Goal: Task Accomplishment & Management: Use online tool/utility

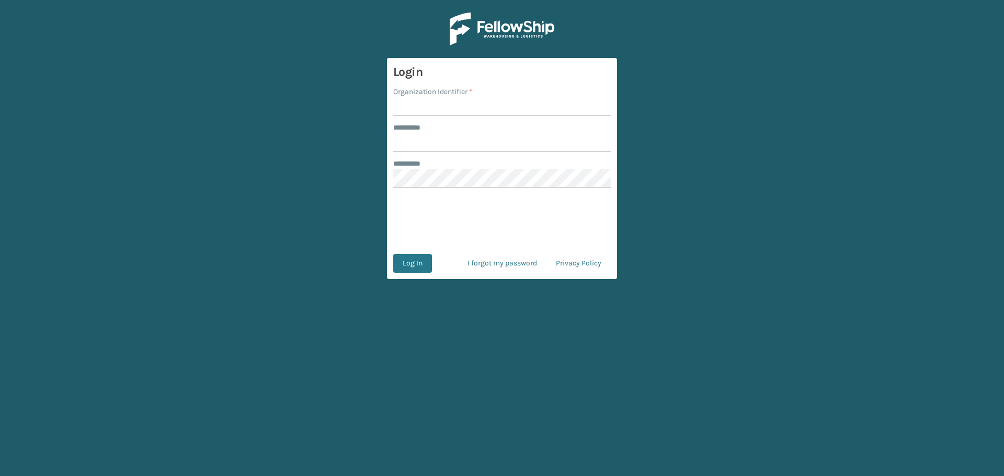
click at [459, 111] on input "Organization Identifier *" at bounding box center [502, 106] width 218 height 19
type input "fellowship - east"
click at [466, 140] on input "******** *" at bounding box center [502, 142] width 218 height 19
type input "****"
click at [393, 254] on button "Log In" at bounding box center [412, 263] width 39 height 19
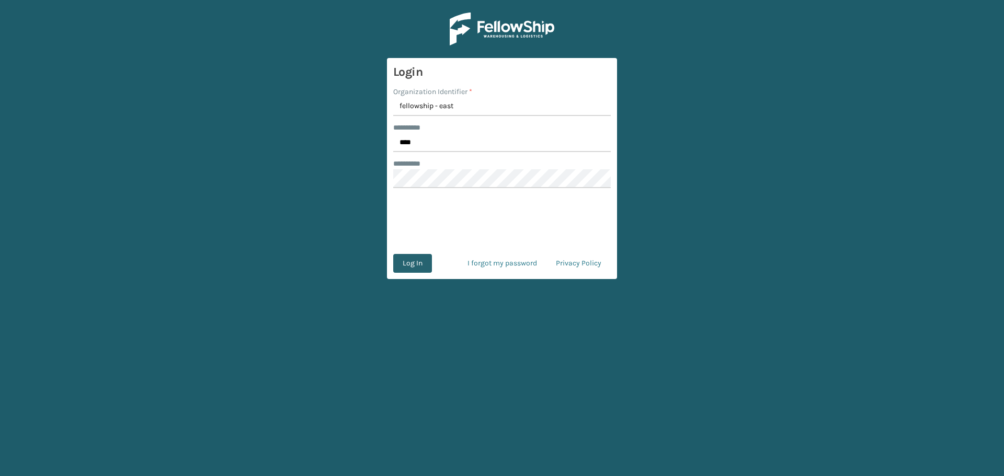
click at [414, 260] on button "Log In" at bounding box center [412, 263] width 39 height 19
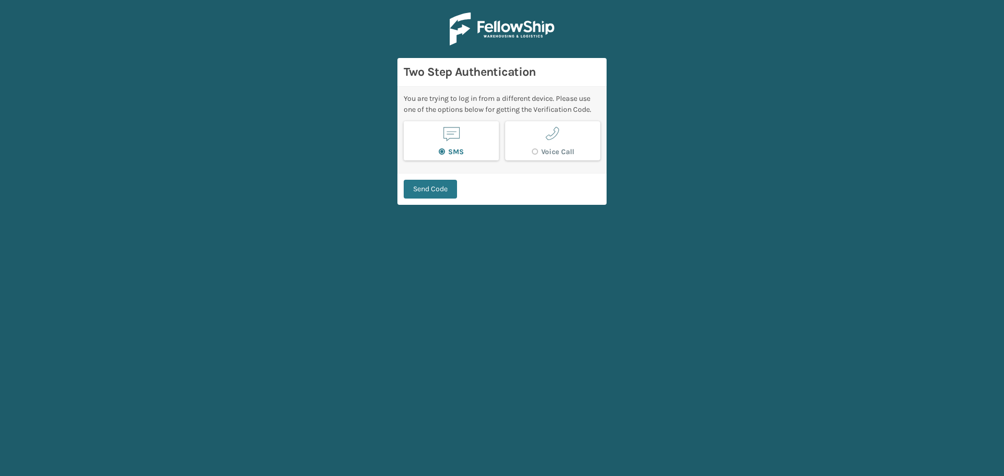
click at [446, 142] on span "button" at bounding box center [451, 134] width 20 height 20
click at [435, 186] on button "Send Code" at bounding box center [430, 189] width 53 height 19
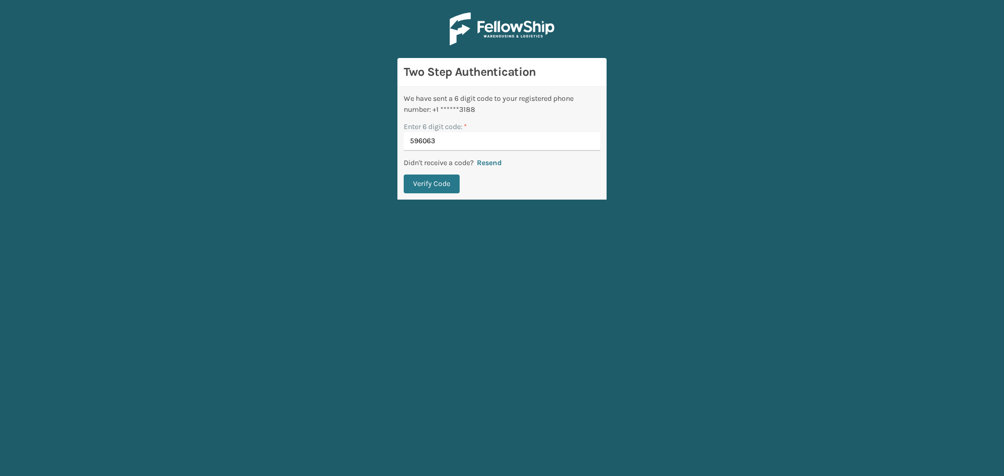
type input "596063"
click at [404, 175] on button "Verify Code" at bounding box center [432, 184] width 56 height 19
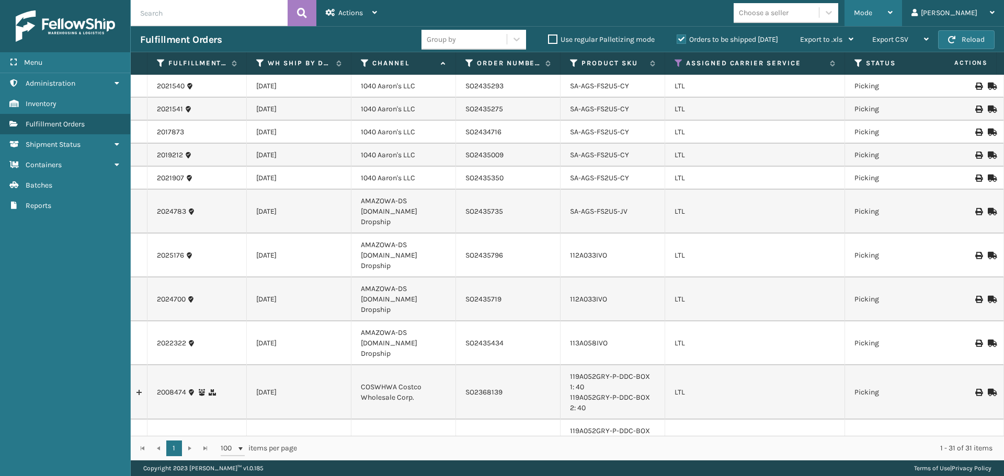
click at [872, 14] on span "Mode" at bounding box center [863, 12] width 18 height 9
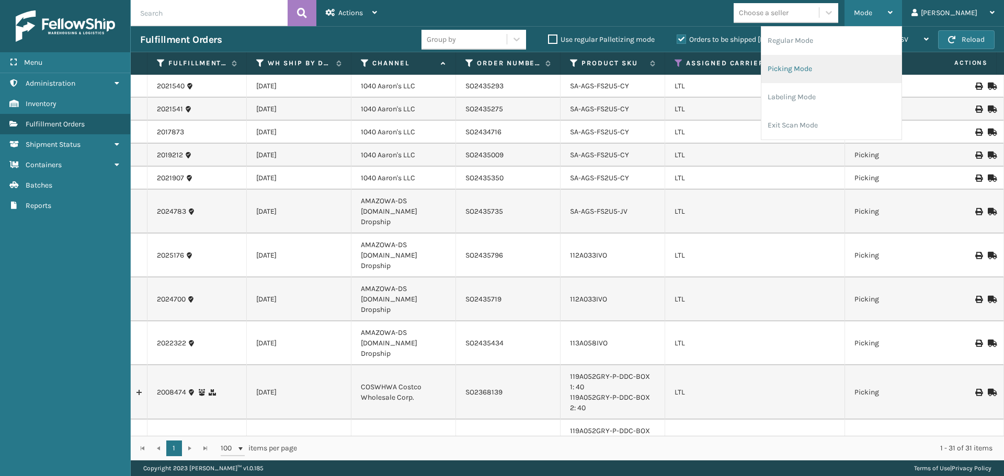
click at [836, 70] on li "Picking Mode" at bounding box center [831, 69] width 140 height 28
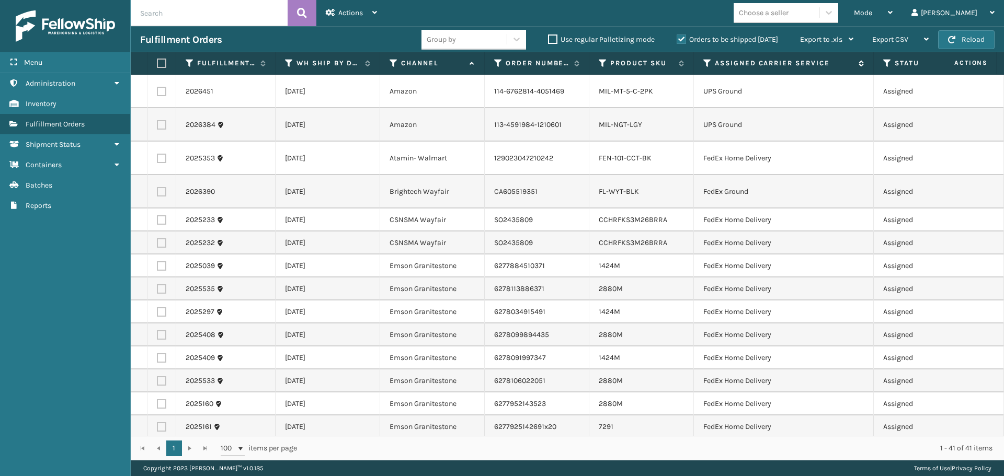
click at [705, 61] on icon at bounding box center [707, 63] width 8 height 9
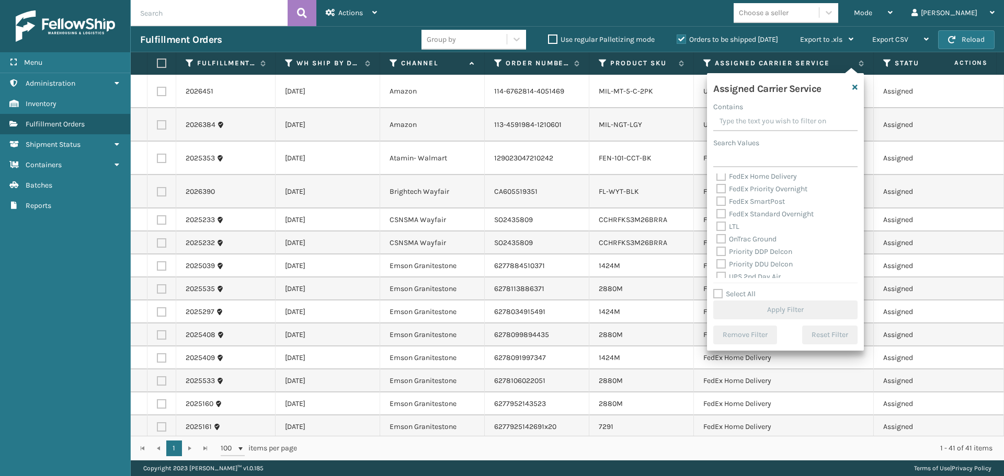
scroll to position [105, 0]
click at [720, 224] on label "LTL" at bounding box center [727, 225] width 23 height 9
click at [717, 224] on input "LTL" at bounding box center [716, 223] width 1 height 7
checkbox input "true"
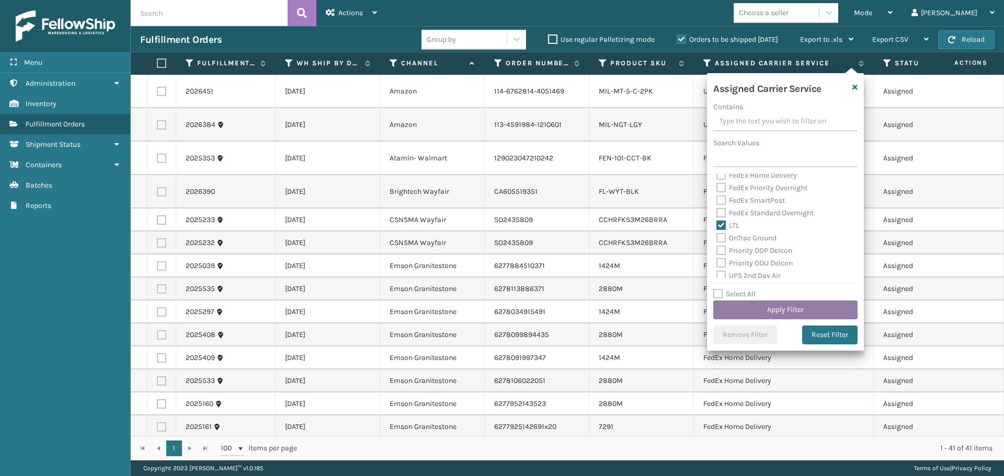
click at [756, 309] on button "Apply Filter" at bounding box center [785, 310] width 144 height 19
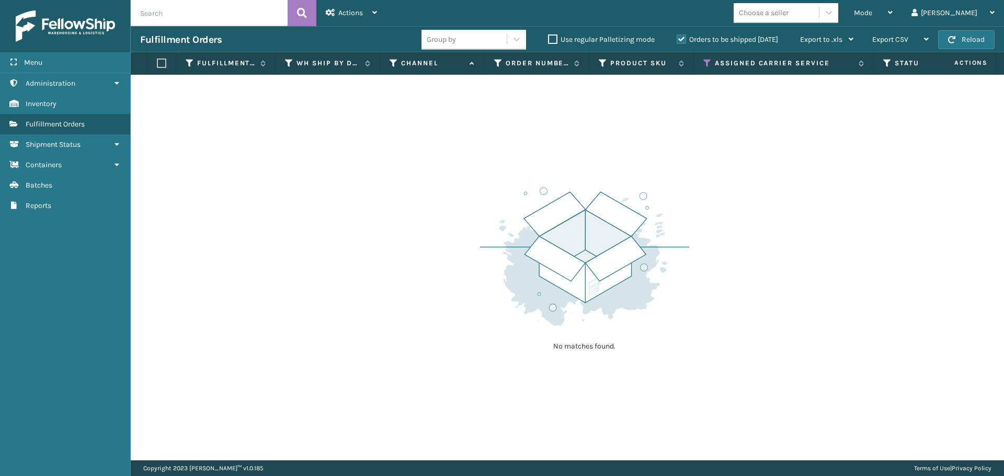
click at [680, 39] on label "Orders to be shipped [DATE]" at bounding box center [727, 39] width 101 height 9
click at [677, 39] on input "Orders to be shipped [DATE]" at bounding box center [677, 36] width 1 height 7
click at [951, 31] on button "Reload" at bounding box center [966, 39] width 56 height 19
click at [968, 41] on button "Reload" at bounding box center [966, 39] width 56 height 19
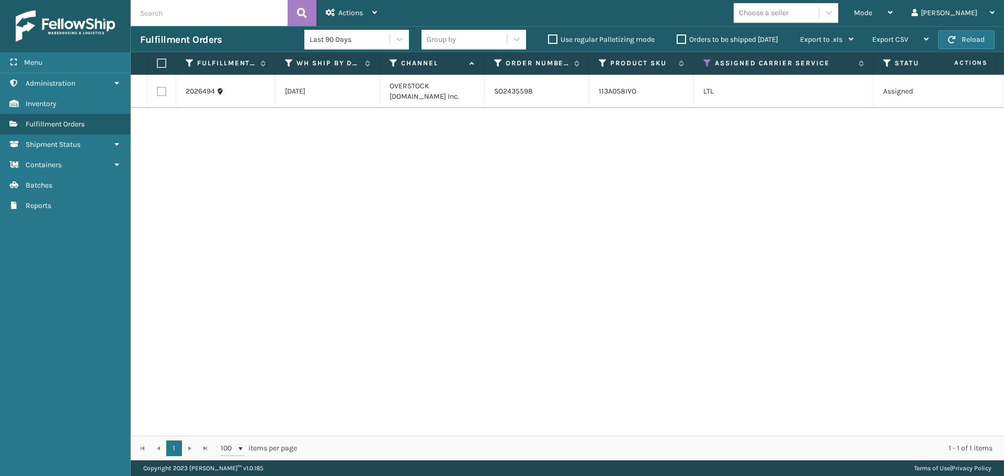
click at [677, 40] on label "Orders to be shipped [DATE]" at bounding box center [727, 39] width 101 height 9
click at [677, 40] on input "Orders to be shipped [DATE]" at bounding box center [677, 36] width 1 height 7
click at [157, 91] on label at bounding box center [161, 91] width 9 height 9
click at [157, 91] on input "checkbox" at bounding box center [157, 90] width 1 height 7
checkbox input "true"
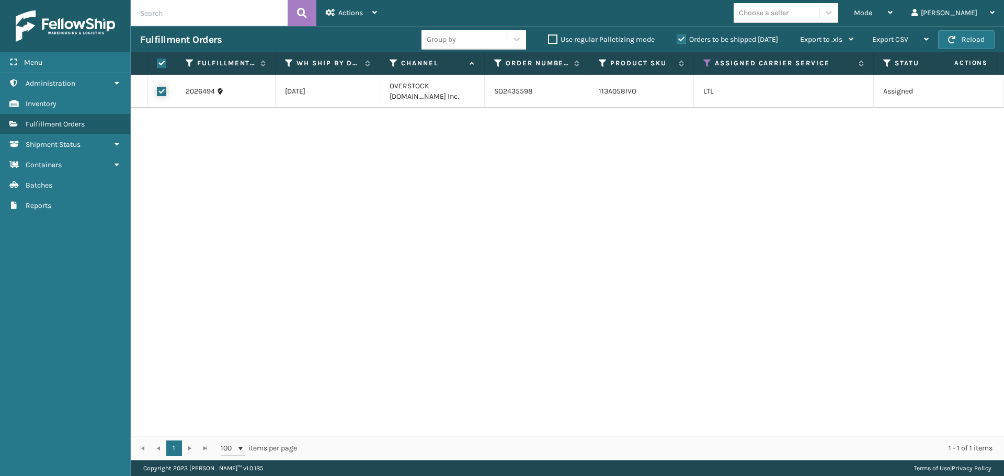
checkbox input "true"
click at [363, 22] on div "Actions" at bounding box center [351, 13] width 51 height 26
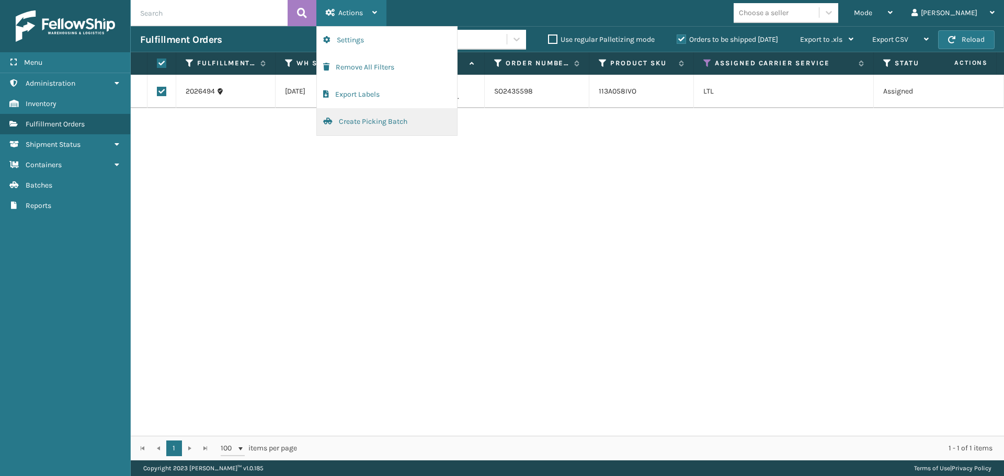
click at [365, 122] on button "Create Picking Batch" at bounding box center [387, 121] width 140 height 27
